Goal: Task Accomplishment & Management: Use online tool/utility

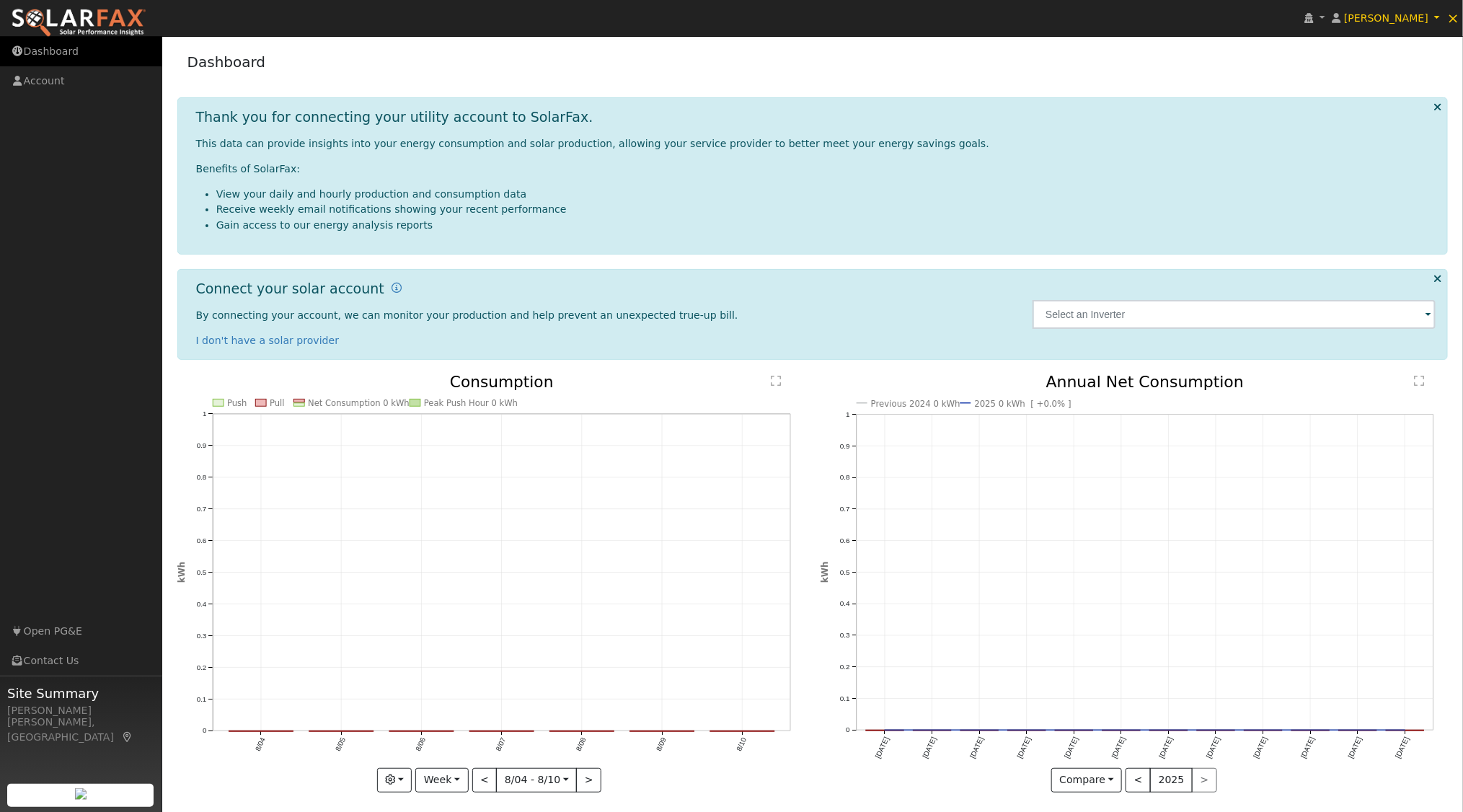
click at [54, 46] on link "Dashboard" at bounding box center [81, 51] width 162 height 30
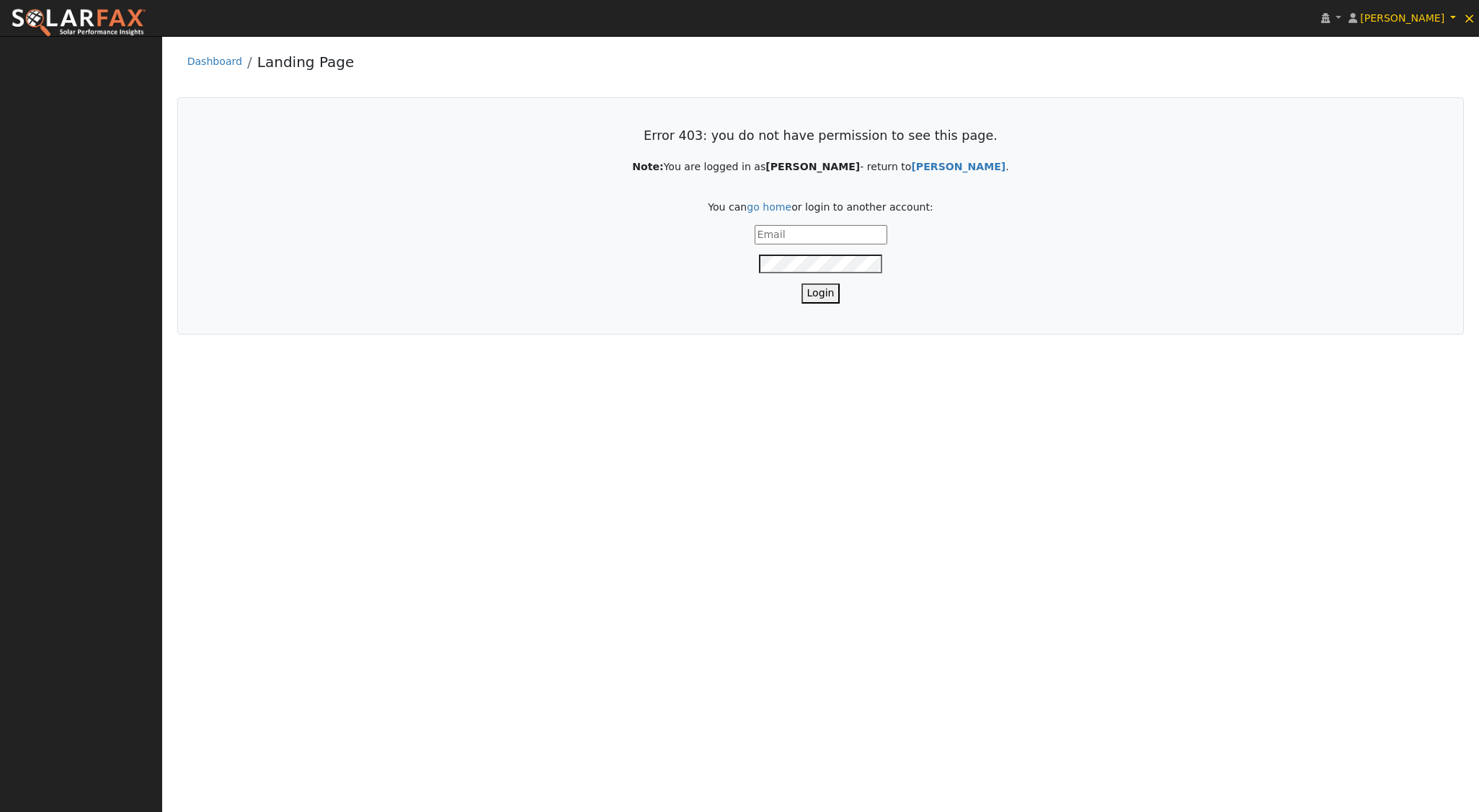
type input "[EMAIL_ADDRESS][DOMAIN_NAME]"
click at [818, 294] on button "Login" at bounding box center [821, 293] width 39 height 20
